Goal: Information Seeking & Learning: Learn about a topic

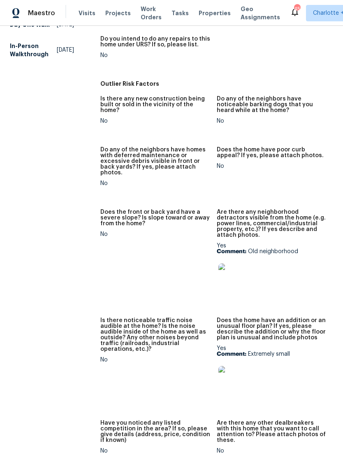
scroll to position [446, 0]
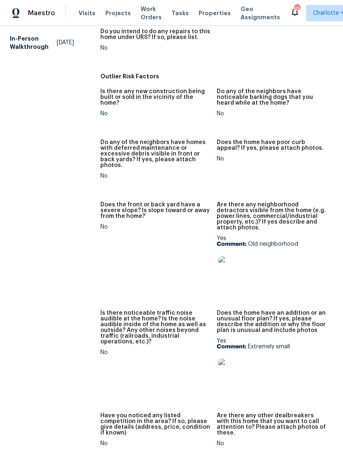
click at [230, 257] on img at bounding box center [231, 269] width 26 height 26
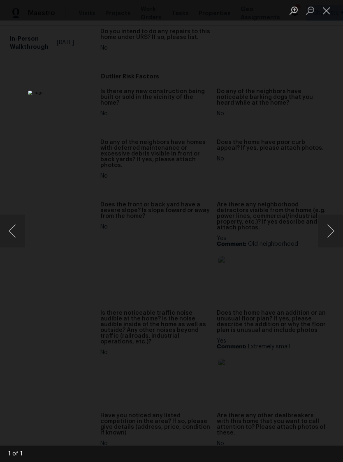
click at [330, 235] on button "Next image" at bounding box center [330, 231] width 25 height 33
click at [325, 9] on button "Close lightbox" at bounding box center [326, 10] width 16 height 14
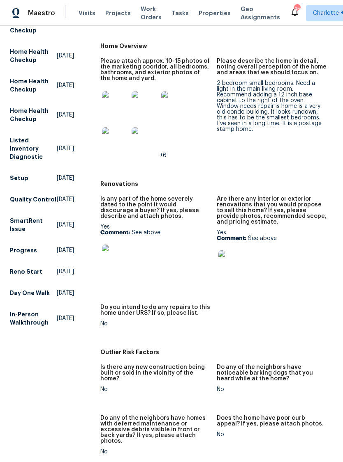
scroll to position [100, 0]
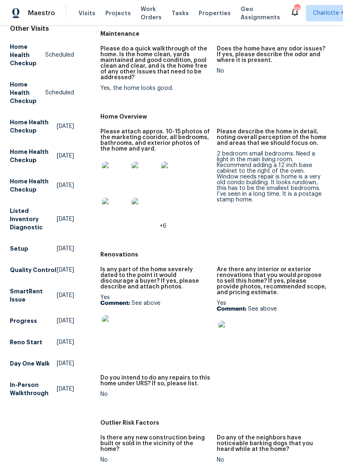
click at [111, 176] on img at bounding box center [115, 175] width 26 height 26
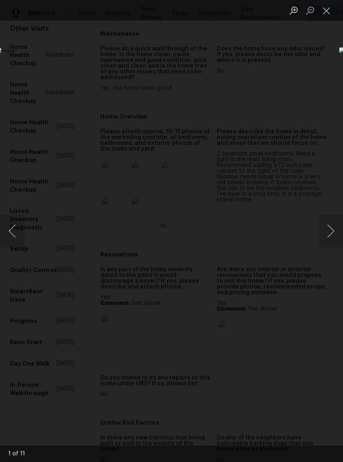
click at [330, 233] on button "Next image" at bounding box center [330, 231] width 25 height 33
click at [329, 232] on button "Next image" at bounding box center [330, 231] width 25 height 33
click at [330, 235] on button "Next image" at bounding box center [330, 231] width 25 height 33
click at [330, 231] on button "Next image" at bounding box center [330, 231] width 25 height 33
click at [326, 232] on button "Next image" at bounding box center [330, 231] width 25 height 33
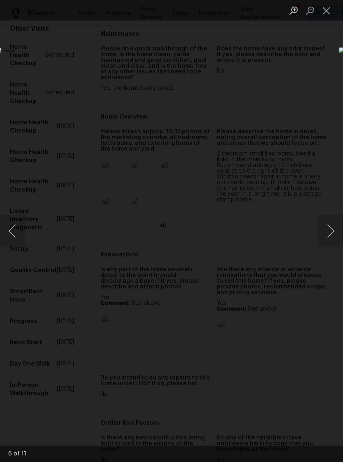
click at [327, 234] on button "Next image" at bounding box center [330, 231] width 25 height 33
click at [326, 232] on button "Next image" at bounding box center [330, 231] width 25 height 33
click at [326, 236] on button "Next image" at bounding box center [330, 231] width 25 height 33
click at [326, 233] on button "Next image" at bounding box center [330, 231] width 25 height 33
click at [328, 234] on button "Next image" at bounding box center [330, 231] width 25 height 33
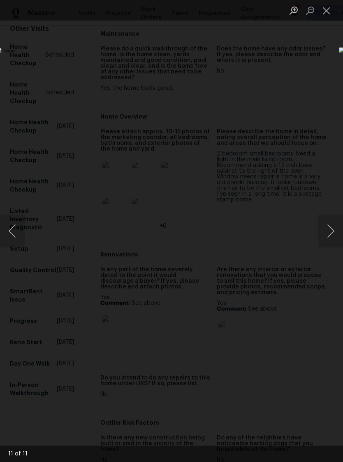
click at [328, 234] on button "Next image" at bounding box center [330, 231] width 25 height 33
click at [327, 232] on button "Next image" at bounding box center [330, 231] width 25 height 33
click at [328, 234] on button "Next image" at bounding box center [330, 231] width 25 height 33
click at [330, 233] on button "Next image" at bounding box center [330, 231] width 25 height 33
click at [329, 237] on button "Next image" at bounding box center [330, 231] width 25 height 33
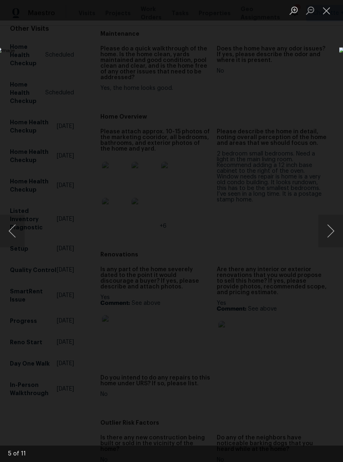
click at [244, 272] on img "Lightbox" at bounding box center [132, 231] width 272 height 368
click at [264, 179] on img "Lightbox" at bounding box center [125, 275] width 278 height 376
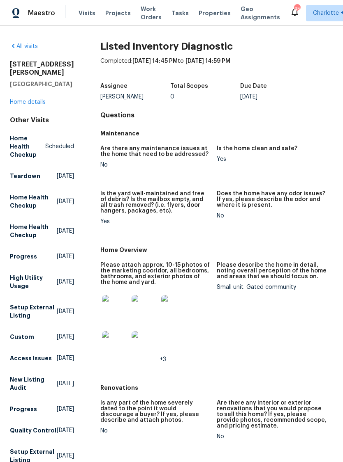
click at [116, 308] on img at bounding box center [115, 308] width 26 height 26
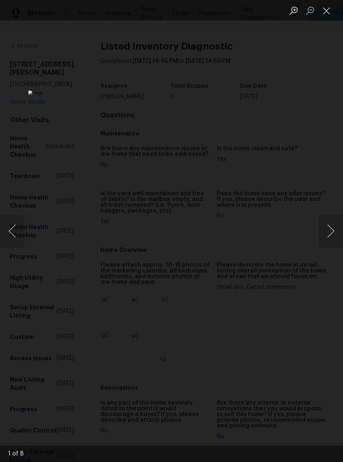
click at [324, 236] on button "Next image" at bounding box center [330, 231] width 25 height 33
click at [325, 232] on button "Next image" at bounding box center [330, 231] width 25 height 33
click at [326, 235] on button "Next image" at bounding box center [330, 231] width 25 height 33
click at [325, 9] on button "Close lightbox" at bounding box center [326, 10] width 16 height 14
